Goal: Task Accomplishment & Management: Complete application form

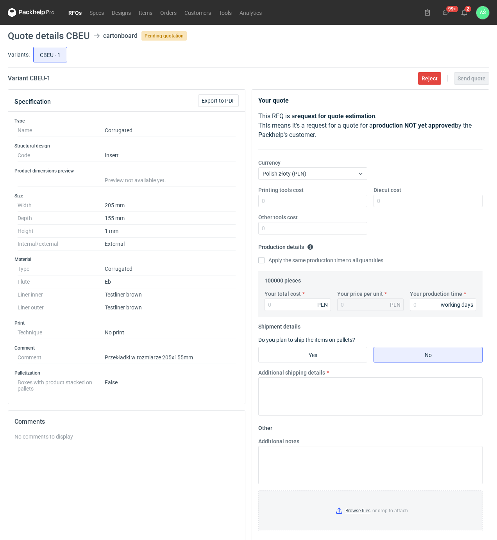
click at [287, 60] on div "CBEU - 1" at bounding box center [260, 54] width 457 height 19
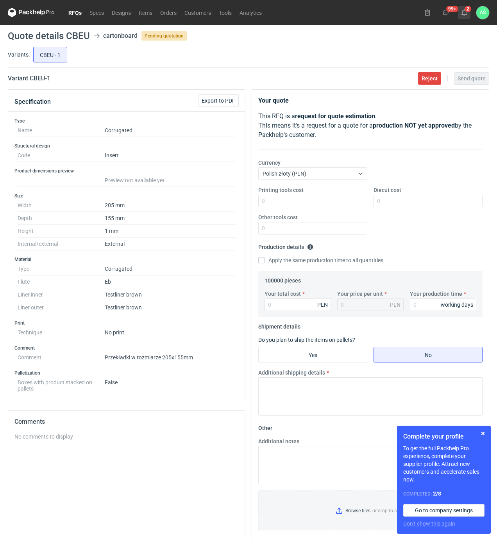
click at [463, 16] on button "2" at bounding box center [463, 12] width 12 height 12
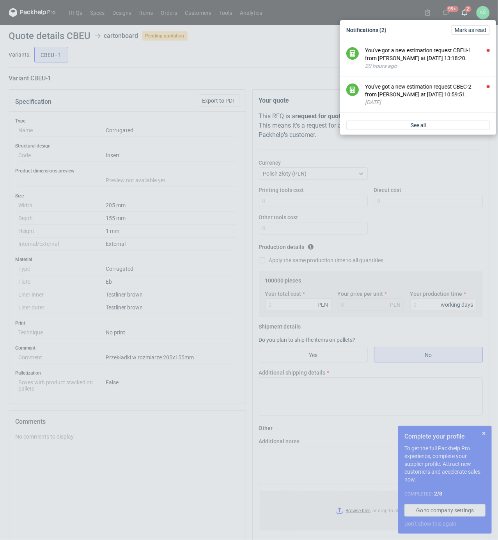
click at [423, 135] on div "See all" at bounding box center [418, 125] width 156 height 19
click at [423, 130] on link "See all" at bounding box center [419, 125] width 144 height 9
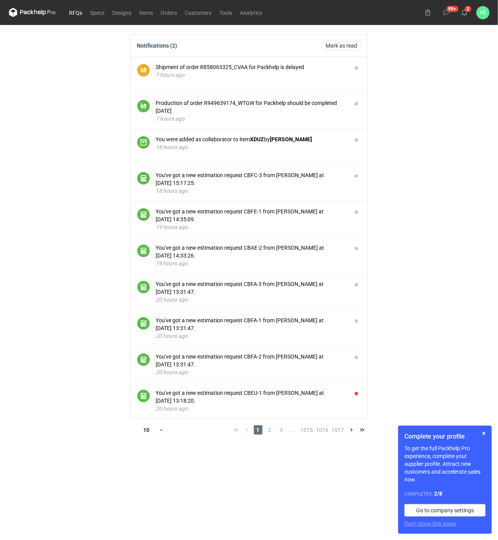
click at [71, 13] on link "RFQs" at bounding box center [76, 12] width 21 height 9
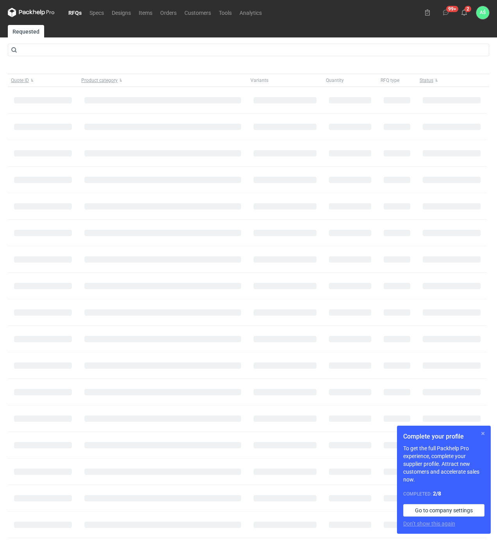
click at [483, 433] on button "button" at bounding box center [482, 433] width 9 height 9
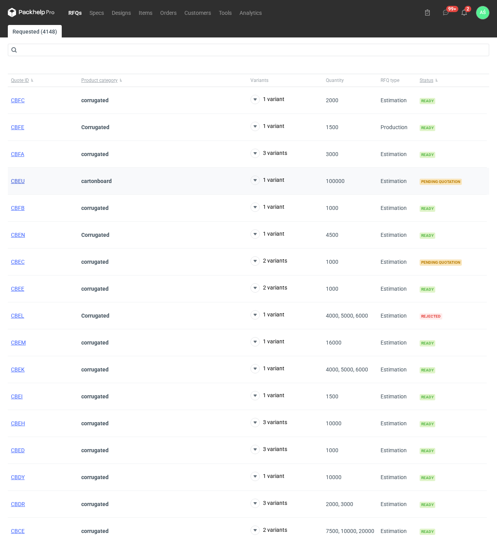
click at [12, 180] on span "CBEU" at bounding box center [18, 181] width 14 height 6
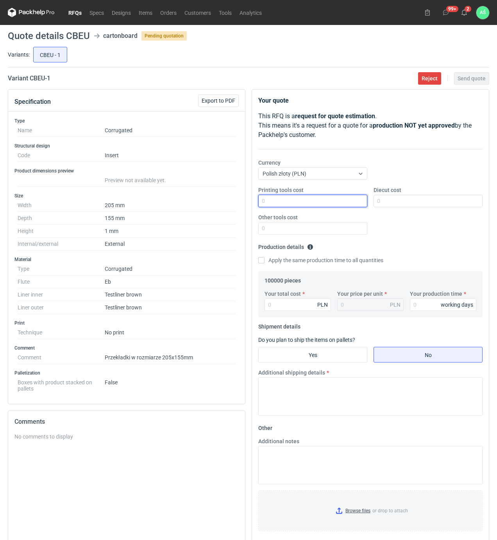
click at [325, 201] on input "Printing tools cost" at bounding box center [312, 201] width 109 height 12
type input "13000"
type input "0.13"
type input "13000"
type input "15"
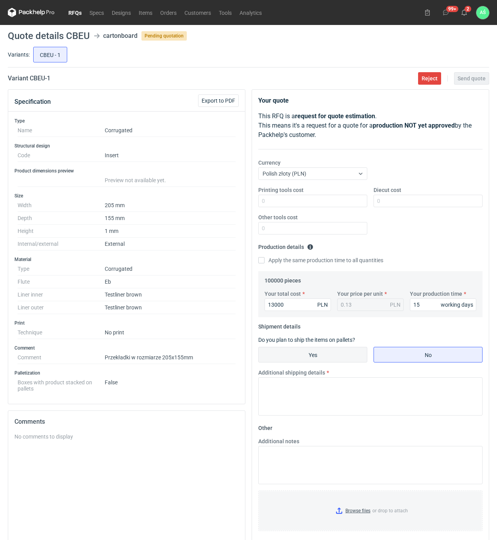
click at [347, 353] on input "Yes" at bounding box center [312, 354] width 108 height 15
radio input "true"
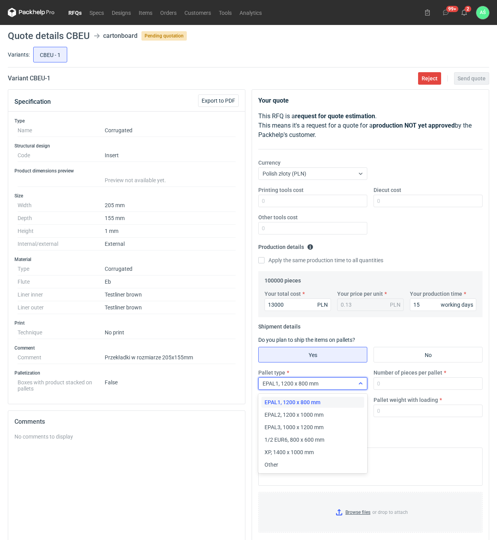
click at [328, 383] on div "EPAL1, 1200 x 800 mm" at bounding box center [306, 383] width 96 height 11
click at [307, 413] on span "EPAL2, 1200 x 1000 mm" at bounding box center [293, 415] width 59 height 8
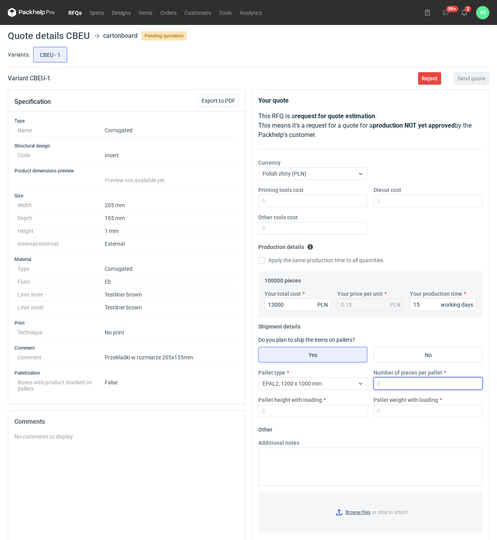
click at [383, 383] on input "Number of pieces per pallet" at bounding box center [427, 383] width 109 height 12
type input "20000"
type input "1900"
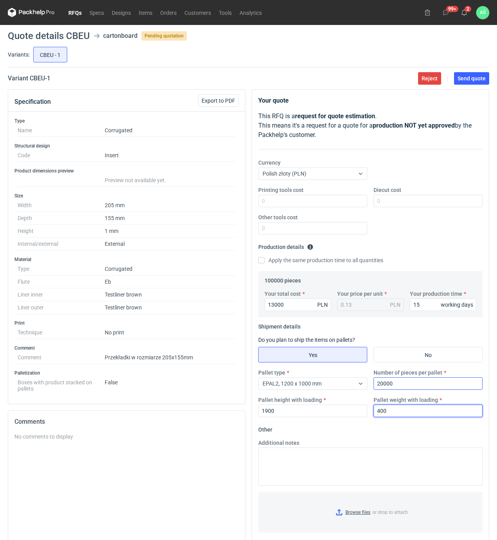
type input "400"
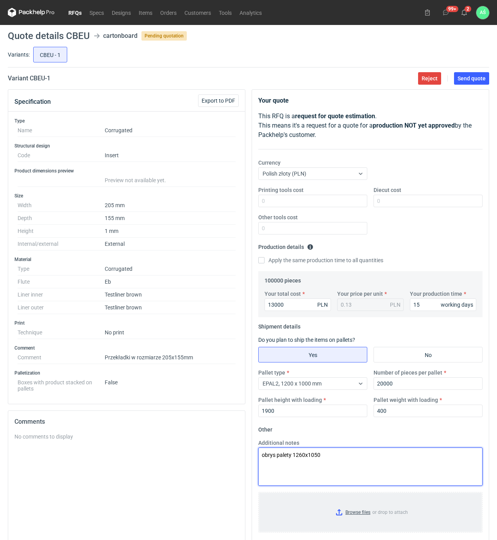
type textarea "obrys palety 1260x1050"
click at [352, 514] on input "Browse files or drop to attach" at bounding box center [370, 512] width 222 height 39
click at [471, 82] on button "Send quote" at bounding box center [471, 78] width 35 height 12
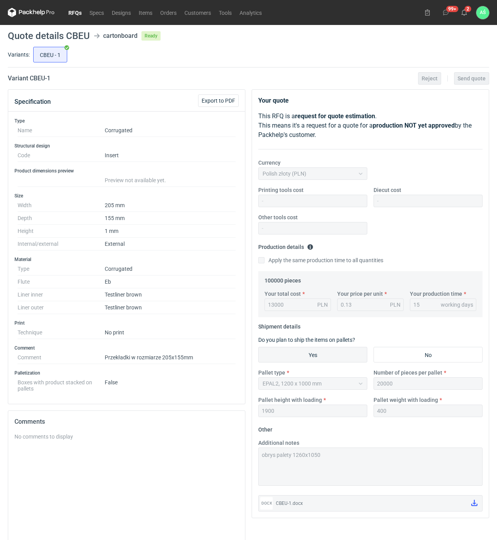
click at [226, 63] on div "CBEU - 1" at bounding box center [260, 54] width 457 height 19
click at [464, 14] on use at bounding box center [463, 12] width 5 height 6
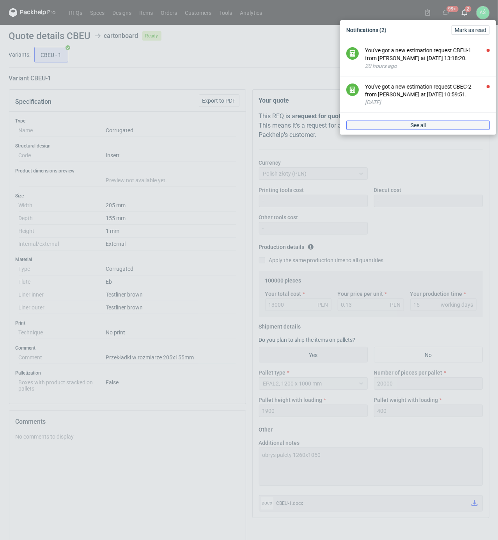
click at [443, 130] on link "See all" at bounding box center [419, 125] width 144 height 9
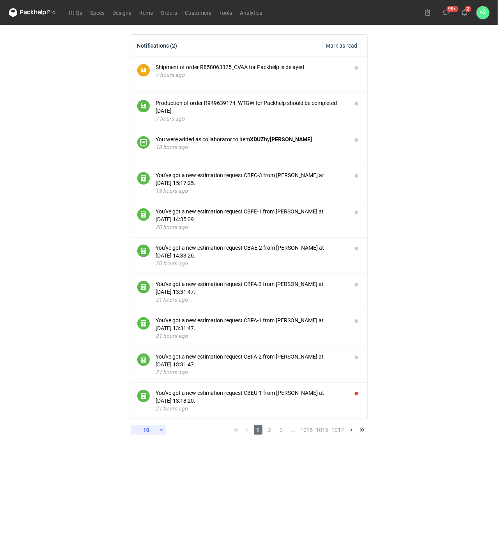
click at [150, 431] on div "10" at bounding box center [146, 430] width 25 height 11
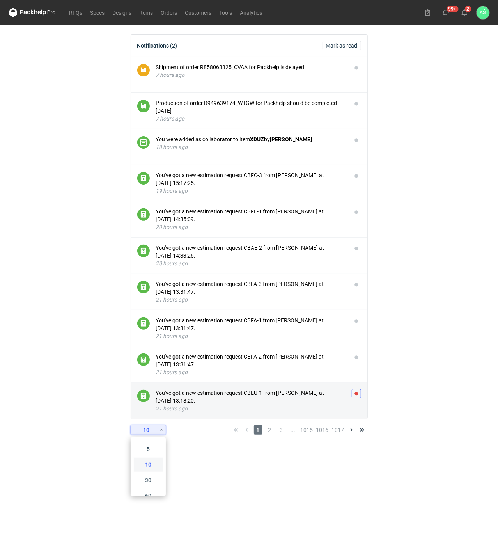
click at [356, 392] on button "button" at bounding box center [356, 393] width 9 height 9
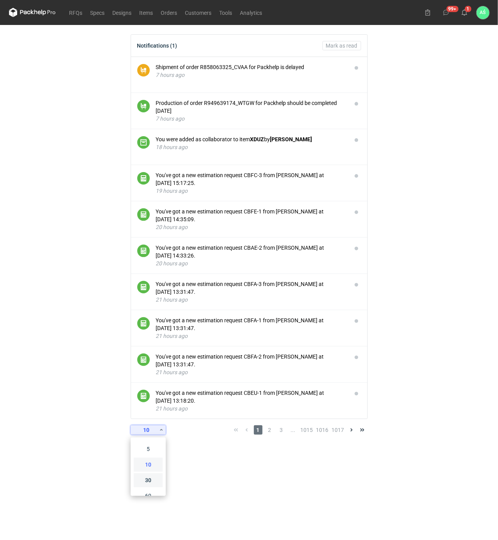
click at [144, 482] on div "30" at bounding box center [148, 480] width 26 height 11
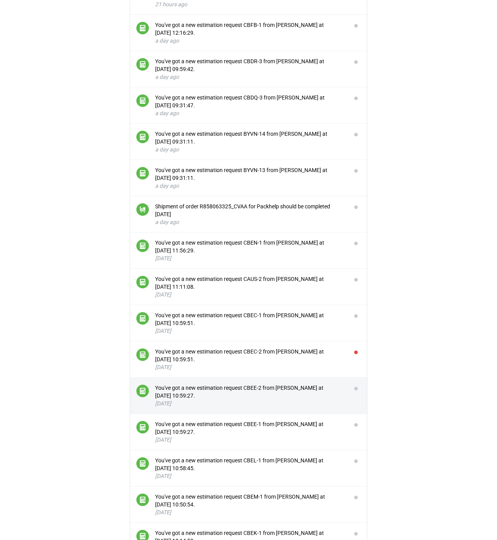
scroll to position [416, 0]
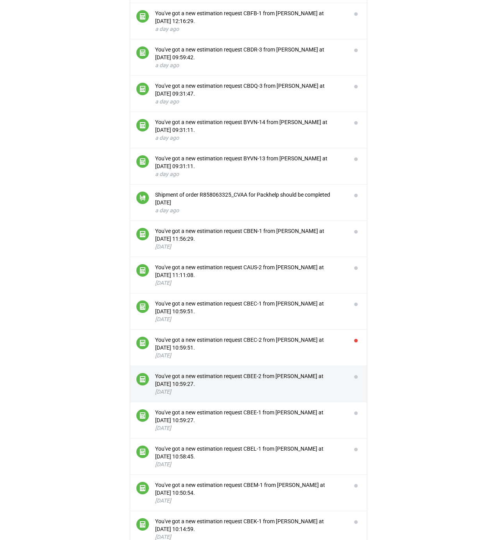
click at [347, 383] on li "You've got a new estimation request CBEE-2 from [PERSON_NAME] at [DATE] 10:59:2…" at bounding box center [248, 384] width 237 height 36
click at [347, 379] on li "You've got a new estimation request CBEE-2 from [PERSON_NAME] at [DATE] 10:59:2…" at bounding box center [248, 384] width 237 height 36
click at [358, 379] on button "button" at bounding box center [355, 376] width 9 height 9
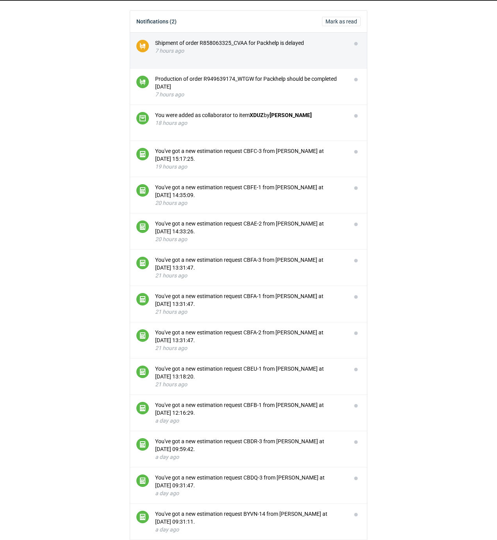
scroll to position [0, 0]
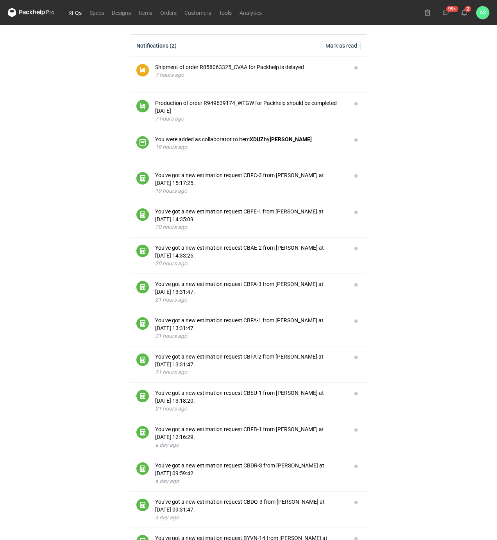
click at [78, 14] on link "RFQs" at bounding box center [74, 12] width 21 height 9
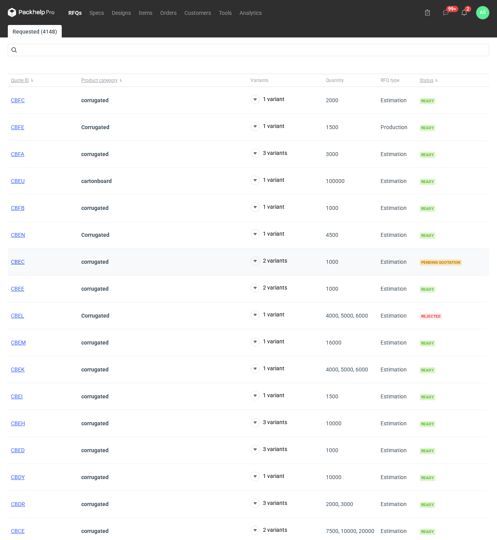
click at [13, 263] on span "CBEC" at bounding box center [18, 262] width 14 height 6
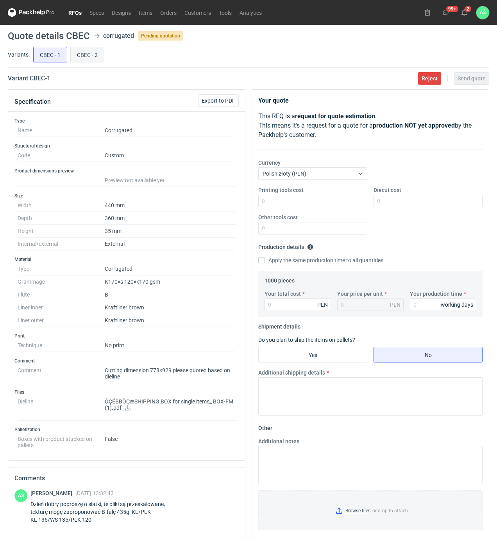
click at [85, 55] on input "CBEC - 2" at bounding box center [87, 54] width 33 height 15
radio input "true"
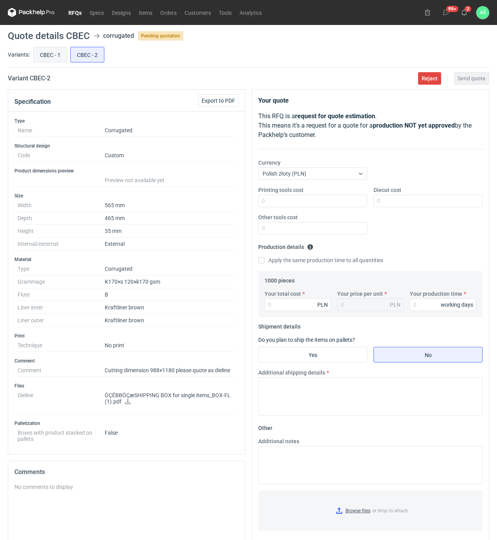
click at [55, 52] on input "CBEC - 1" at bounding box center [50, 54] width 33 height 15
radio input "true"
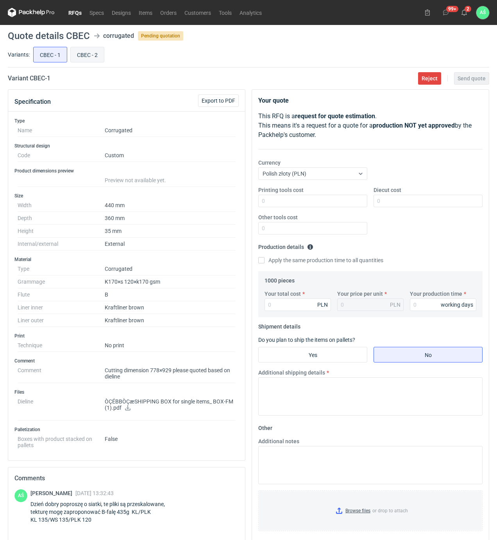
click at [70, 53] on label "CBEC - 2" at bounding box center [87, 55] width 34 height 16
click at [71, 53] on input "CBEC - 2" at bounding box center [87, 54] width 33 height 15
radio input "true"
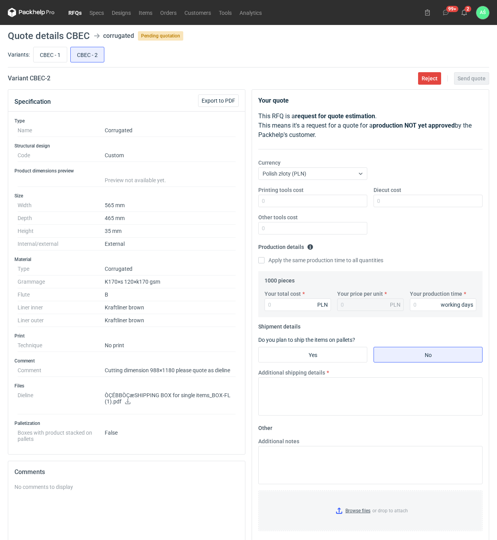
click at [53, 55] on input "CBEC - 1" at bounding box center [50, 54] width 33 height 15
radio input "true"
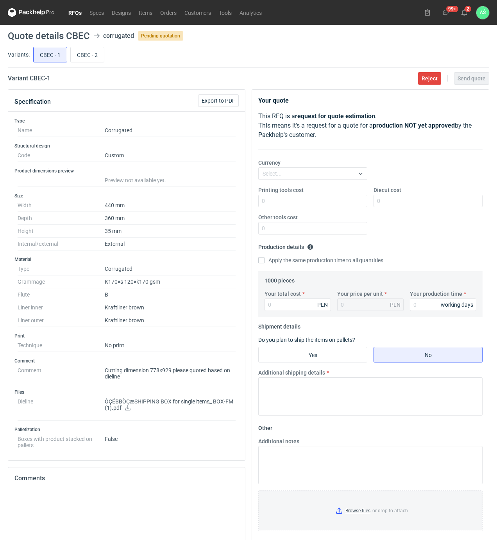
click at [77, 10] on link "RFQs" at bounding box center [74, 12] width 21 height 9
